Goal: Download file/media

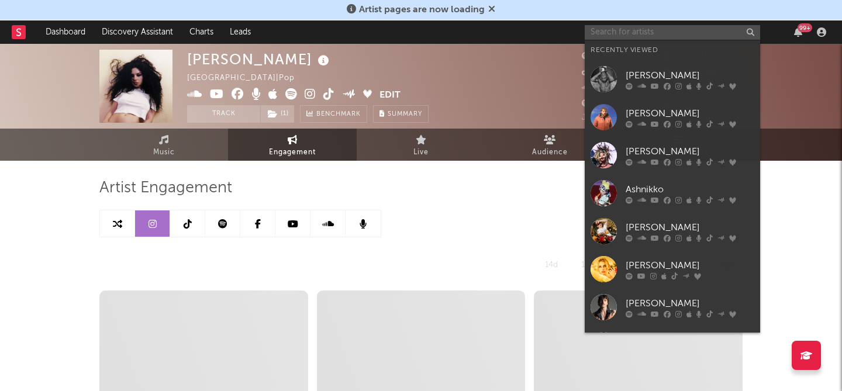
click at [609, 34] on input "text" at bounding box center [672, 32] width 175 height 15
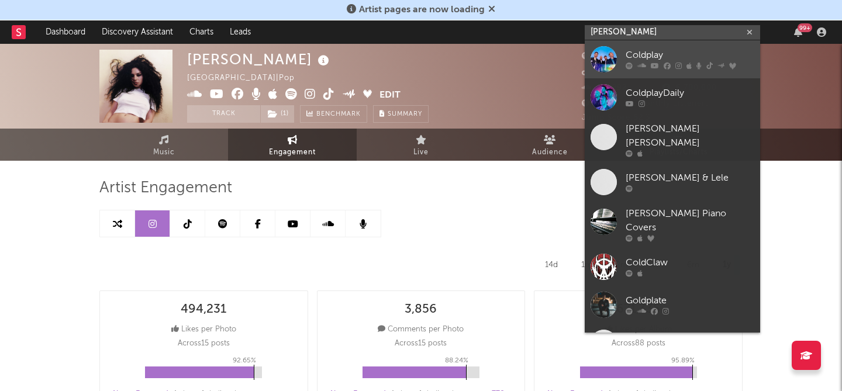
type input "[PERSON_NAME]"
click at [649, 51] on div "Coldplay" at bounding box center [690, 56] width 129 height 14
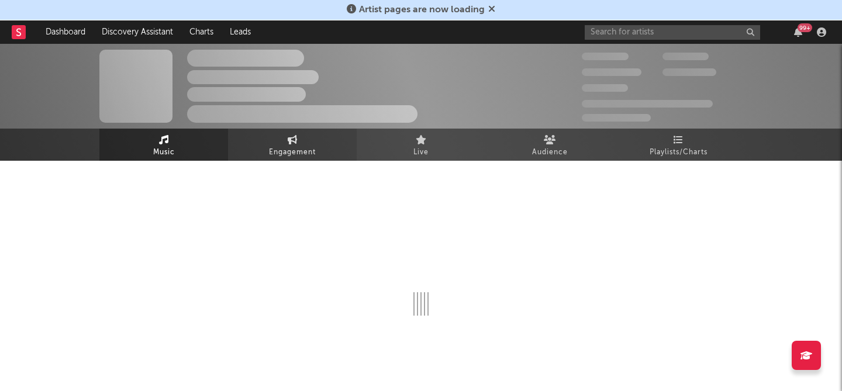
click at [287, 149] on span "Engagement" at bounding box center [292, 153] width 47 height 14
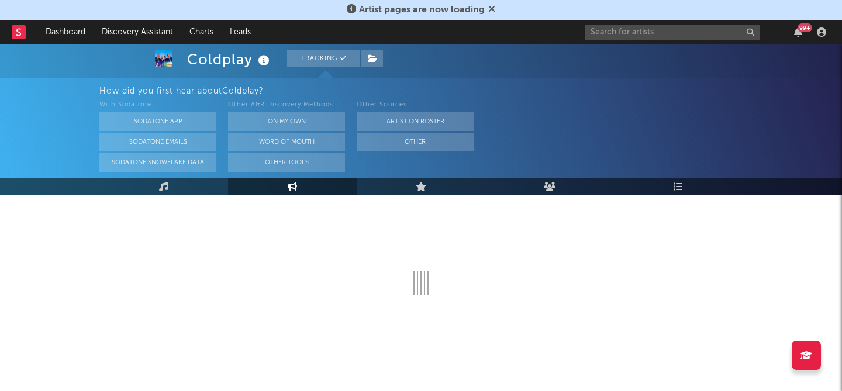
scroll to position [144, 0]
click at [183, 191] on link "Music" at bounding box center [163, 187] width 129 height 18
select select "6m"
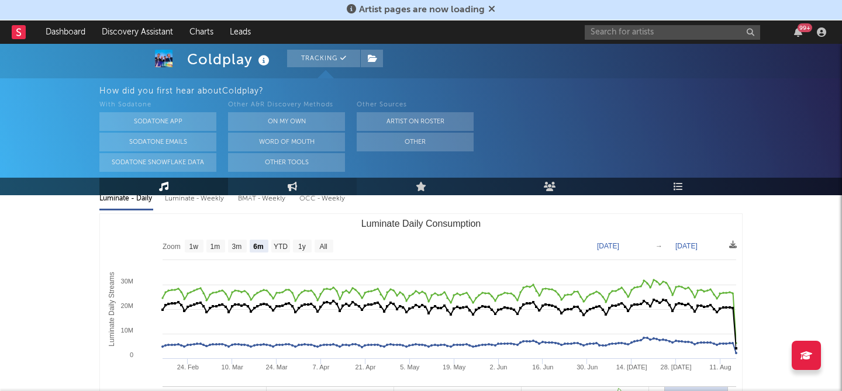
click at [256, 185] on link "Engagement" at bounding box center [292, 187] width 129 height 18
select select "1w"
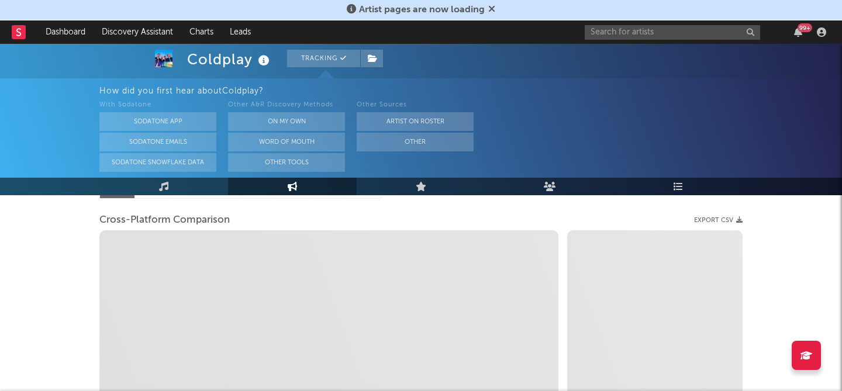
select select "1m"
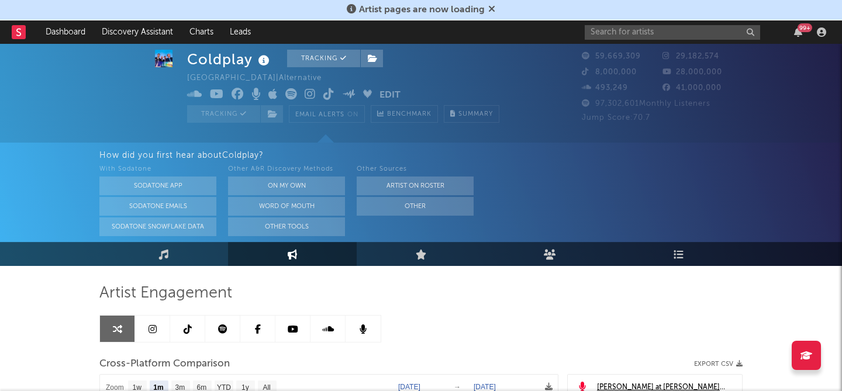
scroll to position [101, 0]
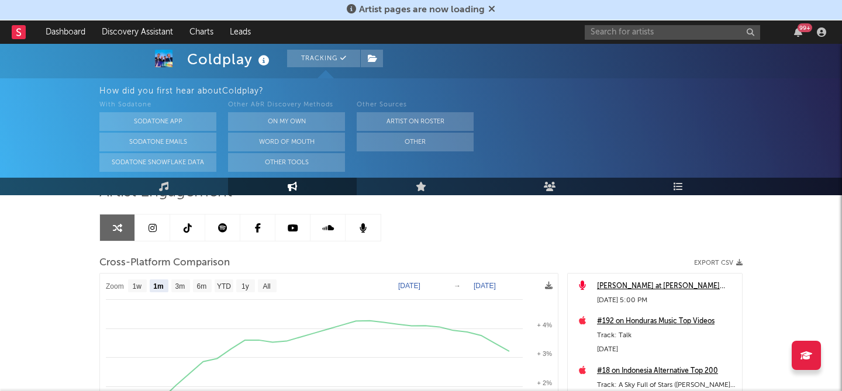
click at [151, 236] on link at bounding box center [152, 228] width 35 height 26
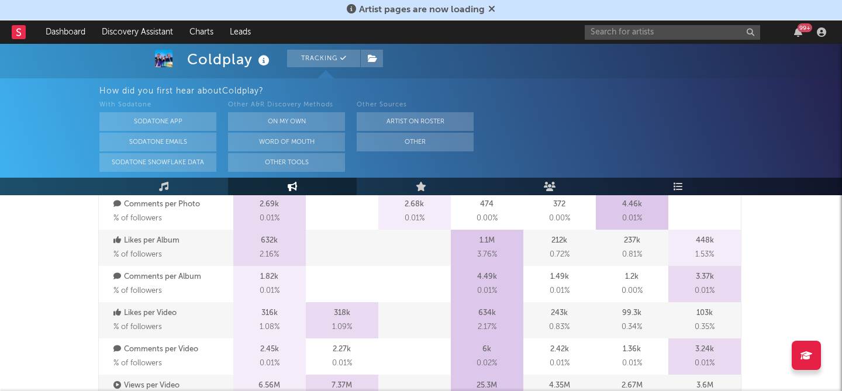
select select "6m"
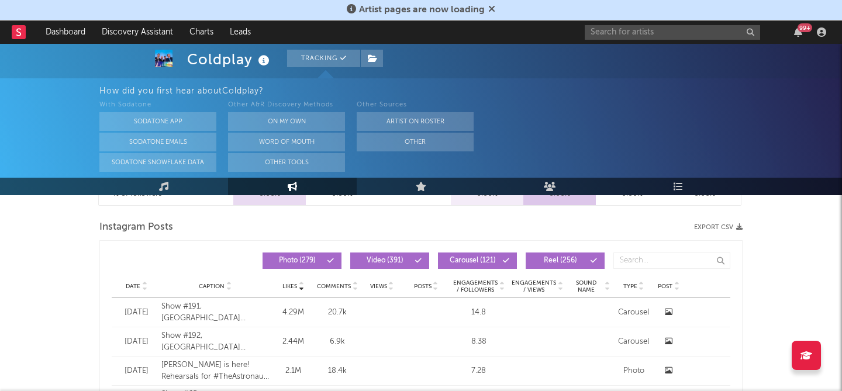
scroll to position [946, 0]
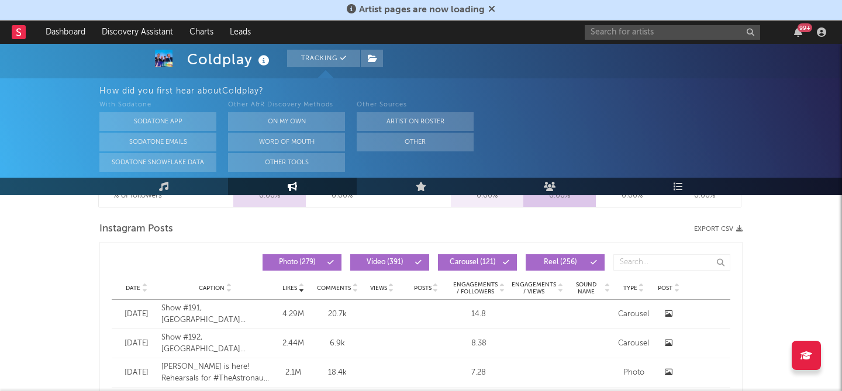
click at [132, 293] on div "Date Caption Likes Comments Views Posts Engagements / Followers Engagements / V…" at bounding box center [421, 288] width 619 height 23
click at [138, 290] on span "Date" at bounding box center [133, 288] width 15 height 7
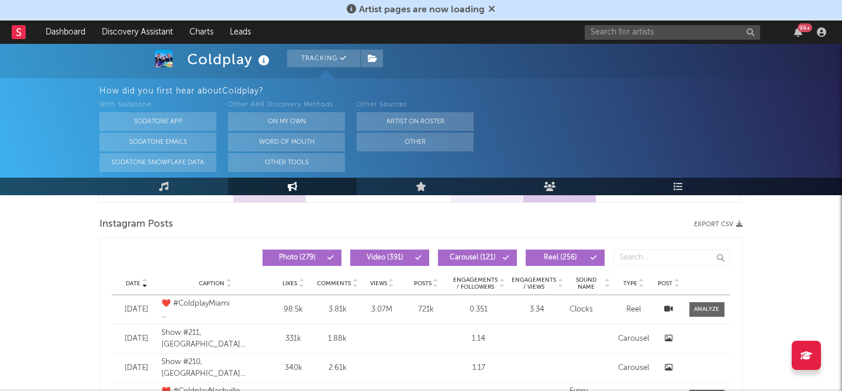
scroll to position [941, 0]
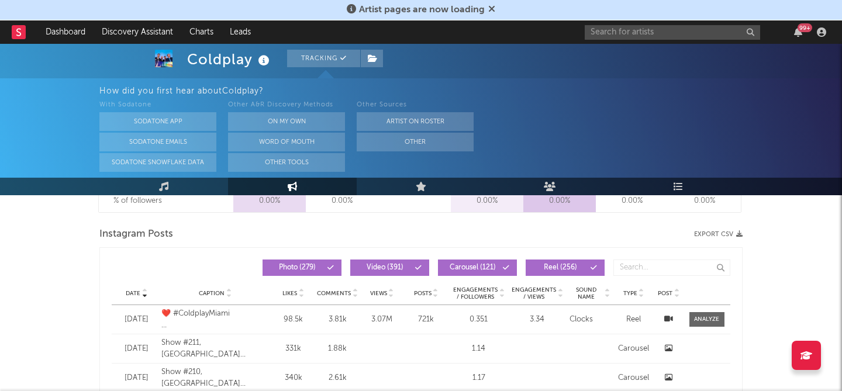
click at [708, 233] on button "Export CSV" at bounding box center [718, 234] width 49 height 7
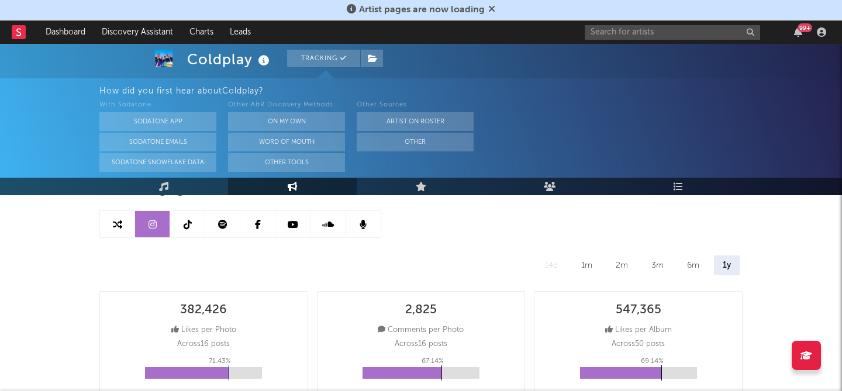
scroll to position [19, 0]
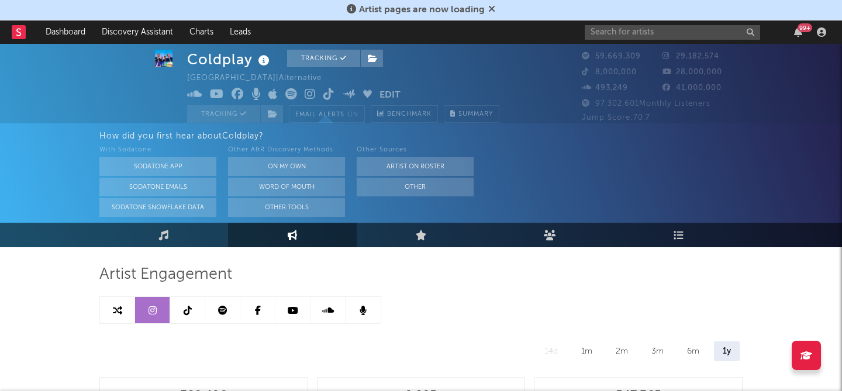
click at [194, 313] on link at bounding box center [187, 310] width 35 height 26
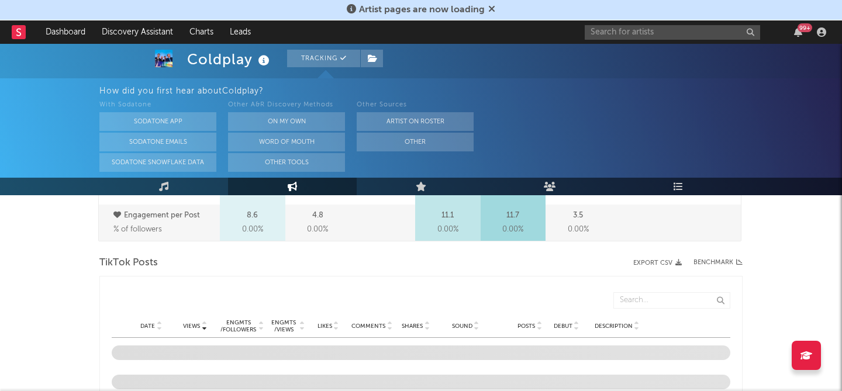
select select "6m"
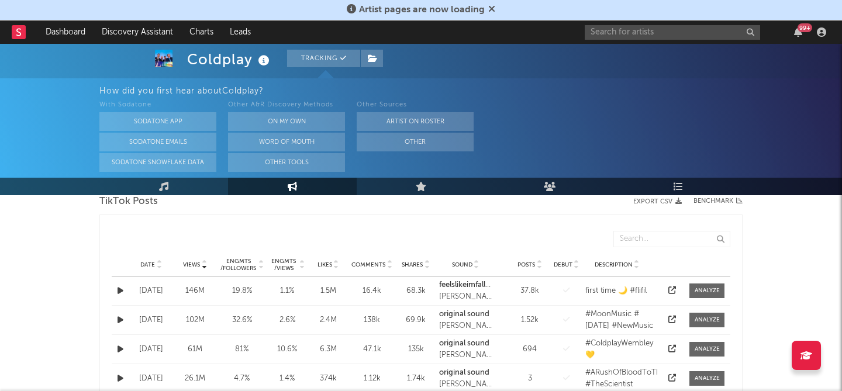
scroll to position [589, 0]
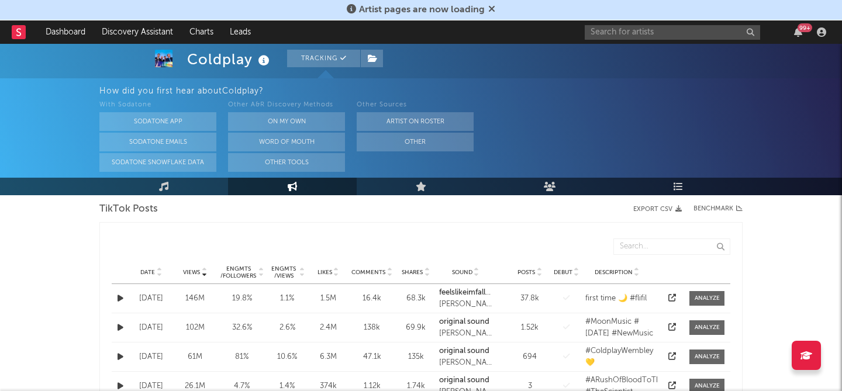
click at [134, 279] on div "Date Views Engmts / Followers Engmts / Views Likes Comments Shares Sound Posts …" at bounding box center [421, 272] width 619 height 23
click at [150, 275] on span "Date" at bounding box center [147, 272] width 15 height 7
click at [659, 208] on button "Export CSV" at bounding box center [657, 209] width 49 height 7
